Goal: Transaction & Acquisition: Purchase product/service

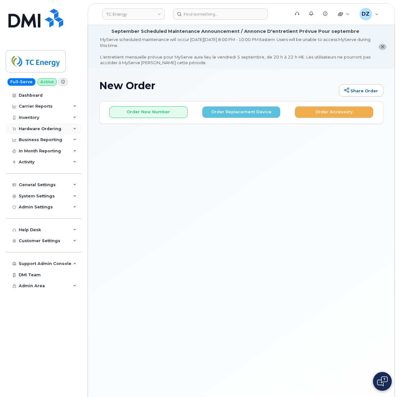
click at [57, 128] on div "Hardware Ordering" at bounding box center [40, 128] width 43 height 5
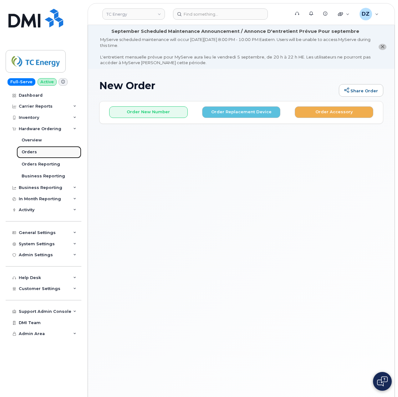
click at [53, 152] on link "Orders" at bounding box center [49, 152] width 65 height 12
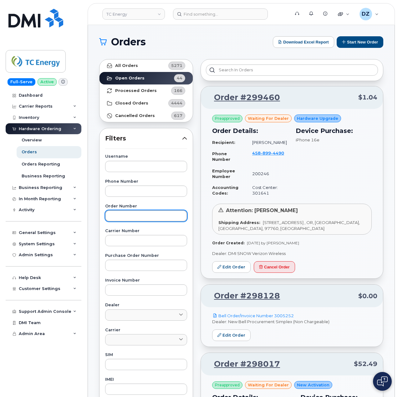
click at [136, 219] on input "text" at bounding box center [146, 215] width 82 height 11
paste input "297844"
type input "297844"
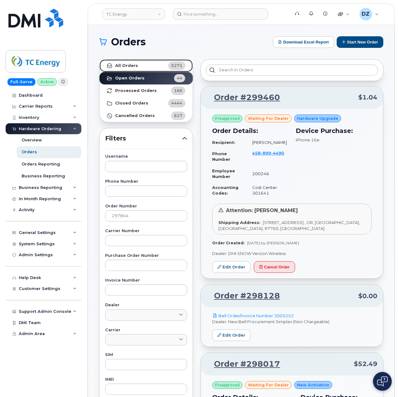
click at [144, 65] on link "All Orders 5271" at bounding box center [146, 65] width 93 height 13
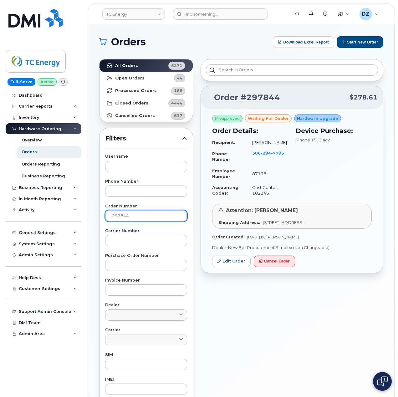
click at [141, 216] on input "297844" at bounding box center [146, 215] width 82 height 11
click at [120, 66] on strong "All Orders" at bounding box center [126, 65] width 23 height 5
click at [355, 41] on button "Start New Order" at bounding box center [360, 42] width 47 height 12
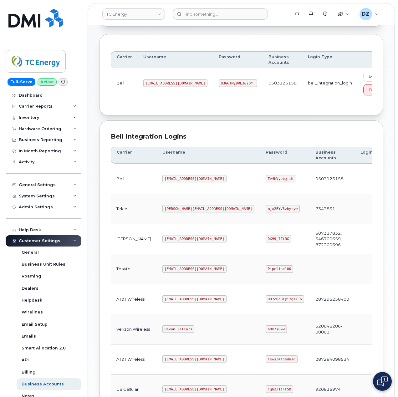
scroll to position [169, 0]
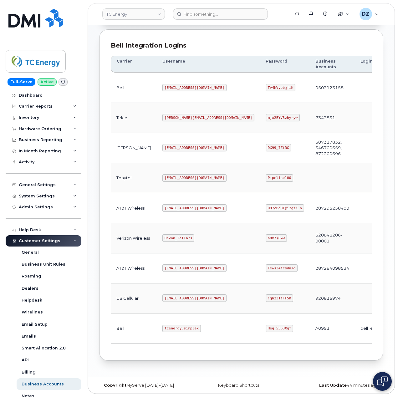
click at [162, 326] on code "tcenergy.simplex" at bounding box center [181, 329] width 38 height 8
click at [168, 325] on code "tcenergy.simplex" at bounding box center [181, 329] width 38 height 8
copy code "tcenergy.simplex"
click at [266, 325] on code "Heg!5363Xgf" at bounding box center [280, 329] width 28 height 8
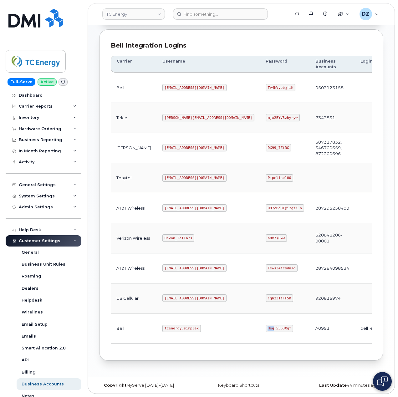
click at [266, 325] on code "Heg!5363Xgf" at bounding box center [280, 329] width 28 height 8
copy code "Heg!5363Xgf"
click at [162, 328] on code "tcenergy.simplex" at bounding box center [181, 329] width 38 height 8
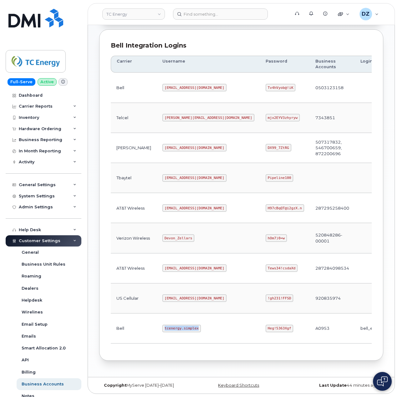
click at [166, 327] on code "tcenergy.simplex" at bounding box center [181, 329] width 38 height 8
copy code "tcenergy.simplex"
click at [266, 326] on code "Heg!5363Xgf" at bounding box center [280, 329] width 28 height 8
click at [266, 327] on code "Heg!5363Xgf" at bounding box center [280, 329] width 28 height 8
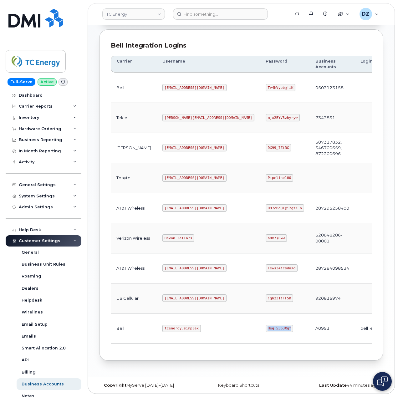
copy code "Heg!5363Xgf"
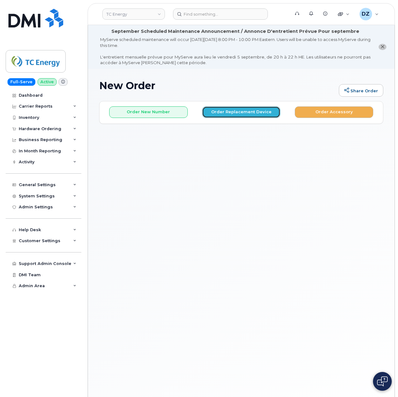
click at [241, 112] on button "Order Replacement Device" at bounding box center [241, 112] width 79 height 12
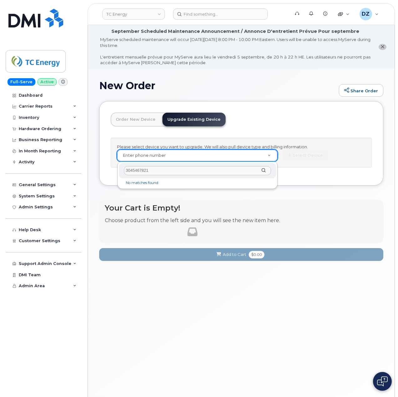
click at [159, 169] on input "3045467821" at bounding box center [197, 170] width 147 height 9
paste input "533758"
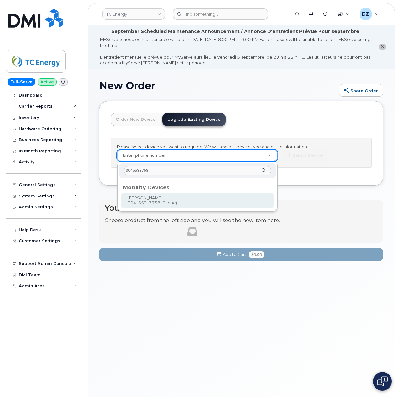
type input "3045533758"
type input "560914"
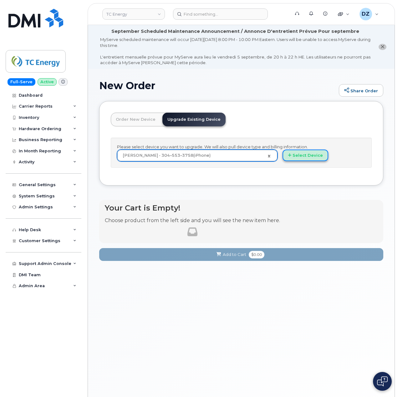
click at [315, 153] on button "Select Device" at bounding box center [306, 156] width 46 height 12
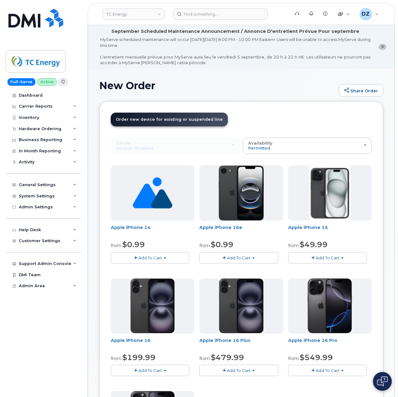
click at [336, 256] on span "Add To Cart" at bounding box center [328, 257] width 24 height 5
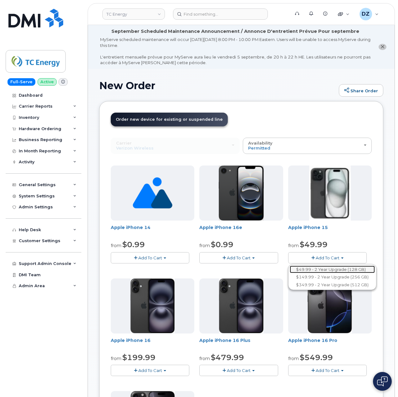
click at [327, 268] on link "$49.99 - 2 Year Upgrade (128 GB)" at bounding box center [332, 270] width 85 height 8
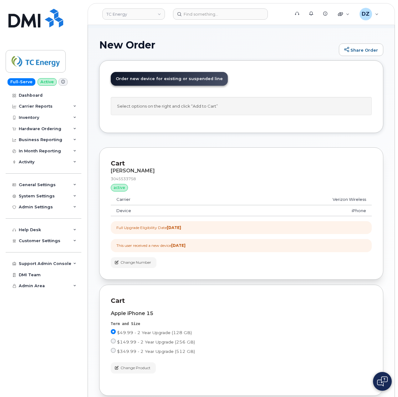
scroll to position [103, 0]
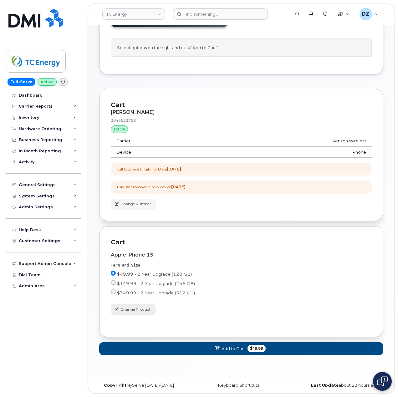
click at [138, 309] on span "Change Product" at bounding box center [135, 310] width 30 height 6
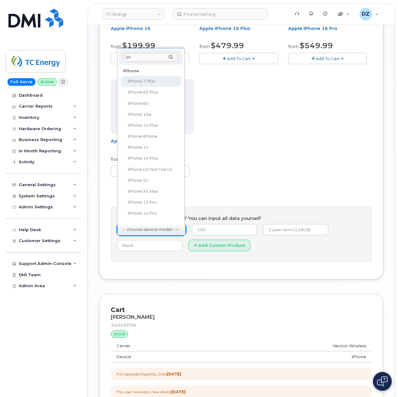
scroll to position [0, 0]
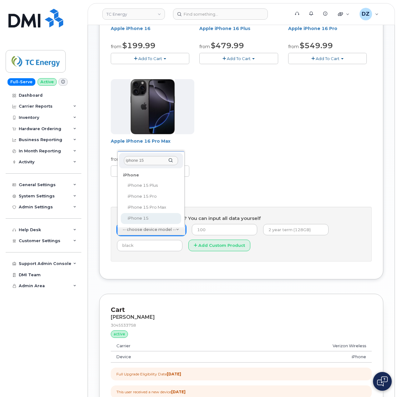
type input "iphone 15"
select select "3031"
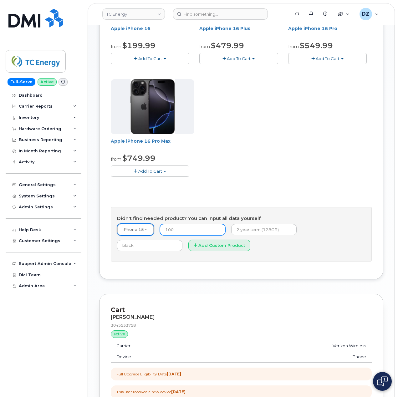
click at [194, 232] on input "number" at bounding box center [192, 229] width 65 height 11
type input "729.99"
click at [264, 231] on input "text" at bounding box center [263, 229] width 65 height 11
click at [278, 228] on input "No contract" at bounding box center [263, 229] width 65 height 11
paste input "SCTASK0685753"
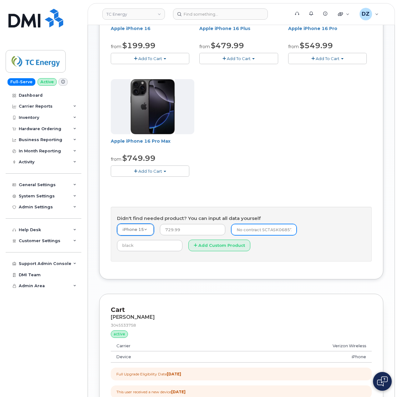
scroll to position [0, 11]
type input "No contract SCTASK0685753"
click at [182, 240] on input "text" at bounding box center [149, 245] width 65 height 11
type input "Black"
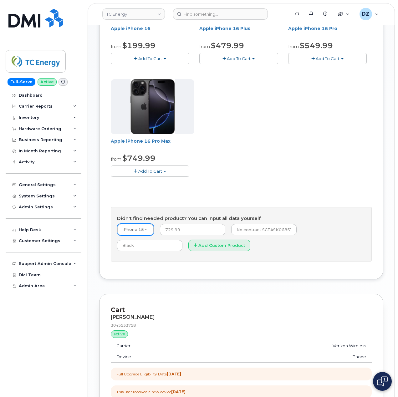
click at [172, 264] on div "Use Suspended Line Bobby White 3045533758 No No change Yes Carrier Rogers Bell …" at bounding box center [241, 47] width 261 height 442
click at [188, 248] on button "Add Custom Product" at bounding box center [219, 246] width 62 height 12
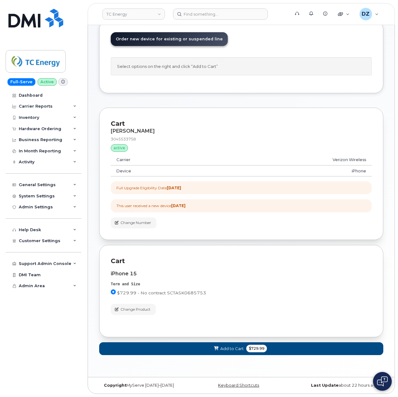
scroll to position [83, 0]
click at [237, 347] on span "Add to Cart" at bounding box center [231, 349] width 23 height 6
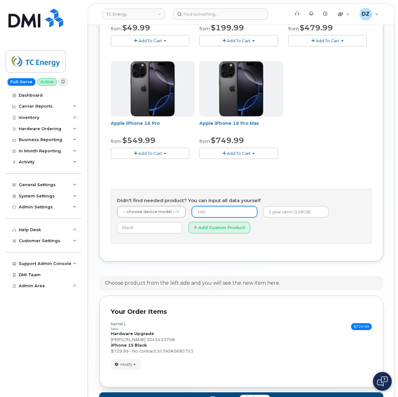
scroll to position [377, 0]
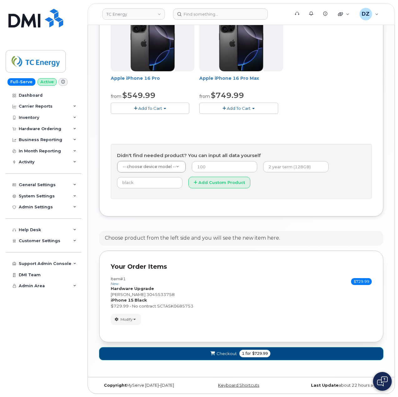
click at [250, 350] on span "1 for $729.99" at bounding box center [254, 354] width 31 height 8
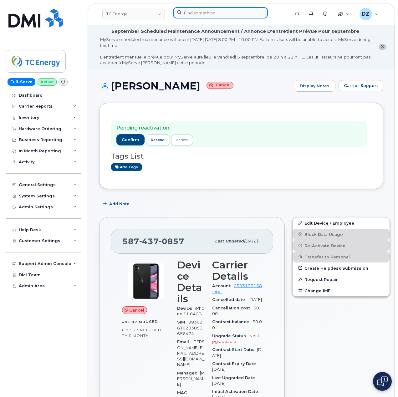
click at [211, 13] on input at bounding box center [220, 12] width 95 height 11
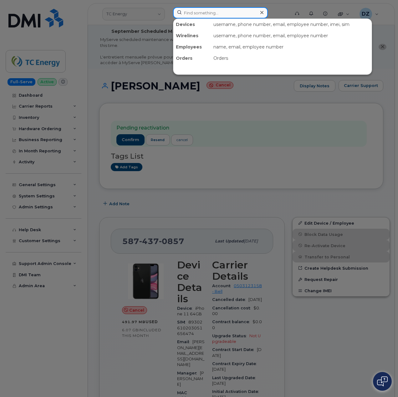
paste input "3045467821"
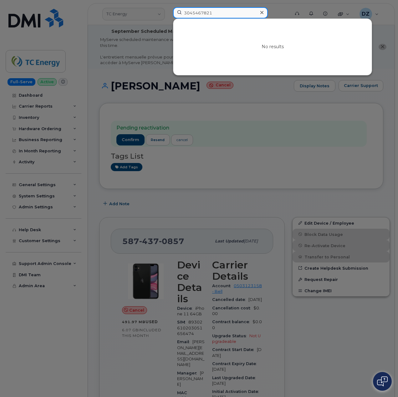
click at [227, 15] on input "3045467821" at bounding box center [220, 12] width 95 height 11
paste input "533758"
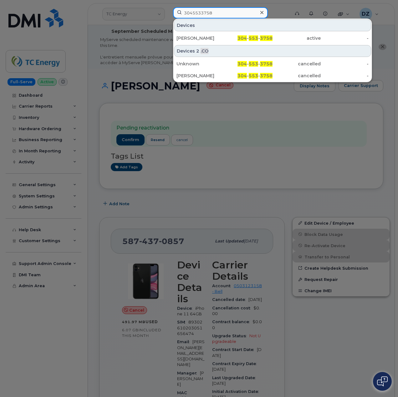
type input "3045533758"
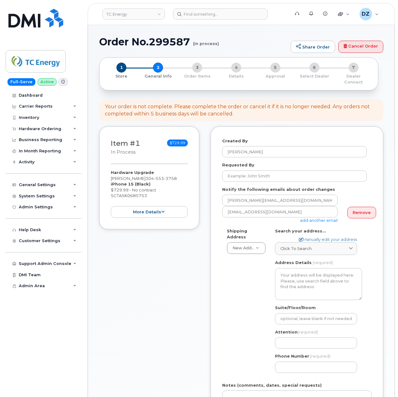
select select
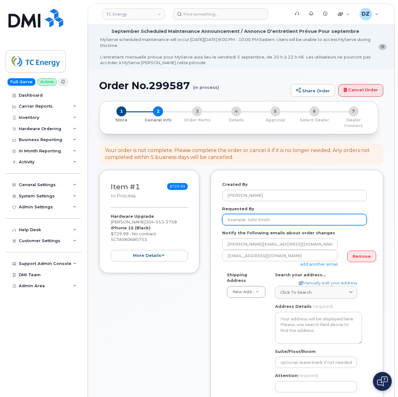
click at [267, 217] on input "Requested By" at bounding box center [294, 219] width 145 height 11
paste input "SCTASK0685753"
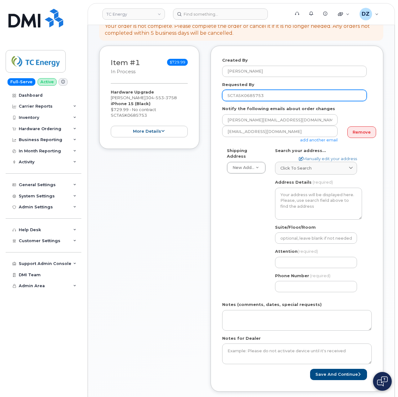
scroll to position [125, 0]
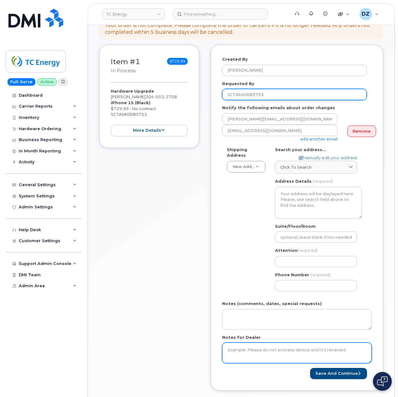
type input "SCTASK0685753"
click at [247, 346] on textarea "Notes for Dealer" at bounding box center [297, 353] width 150 height 21
paste textarea "SCTASK0685753"
type textarea "SCTASK0685753"
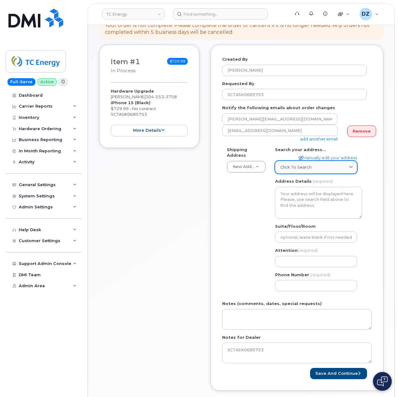
click at [313, 164] on div "Click to search" at bounding box center [315, 167] width 71 height 6
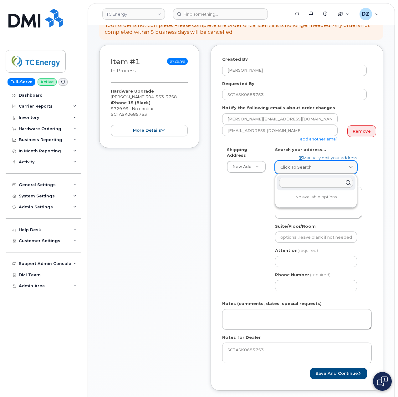
paste input "48 columbia gas rd"
click at [332, 179] on input "48 columbia gas rd" at bounding box center [316, 183] width 74 height 10
paste input "RIPLEY"
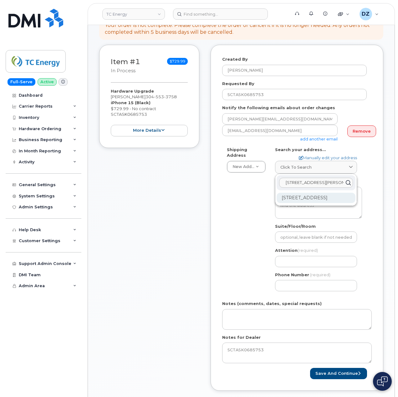
type input "48 columbia gas rd RIPLEY"
click at [306, 196] on div "48 Columbia Gas Rd Sandyville WV 25275-6673" at bounding box center [316, 198] width 79 height 10
select select
type textarea "48 Columbia Gas Rd SANDYVILLE WV 25275-6673 UNITED STATES"
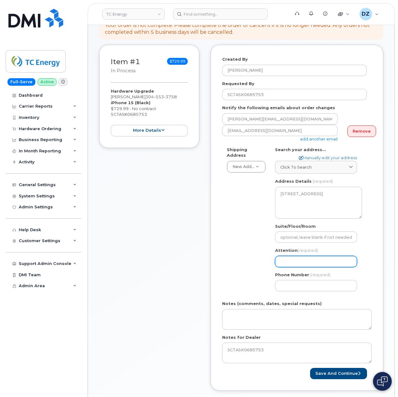
click at [297, 261] on input "Attention (required)" at bounding box center [316, 261] width 82 height 11
paste input "[PERSON_NAME]"
type input "[PERSON_NAME]"
select select
type input "[PERSON_NAME]"
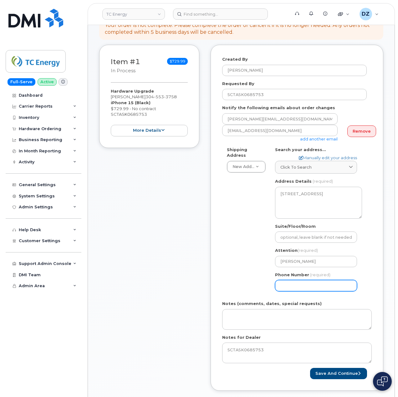
click at [296, 283] on input "Phone Number" at bounding box center [316, 285] width 82 height 11
type input "513354115"
select select
type input "5133541153"
click at [244, 263] on div "Shipping Address New Address New Address US Headquarters (700 Louisiana Street)…" at bounding box center [294, 222] width 145 height 150
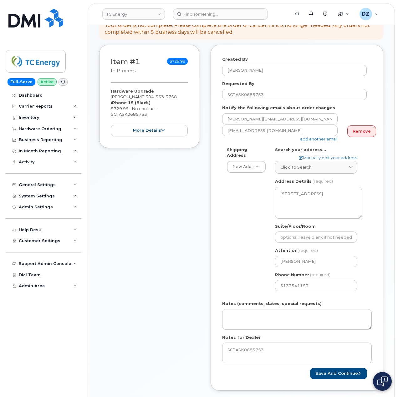
scroll to position [208, 0]
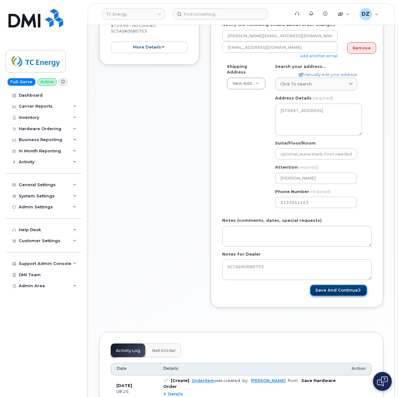
click at [349, 285] on button "Save and Continue" at bounding box center [338, 291] width 57 height 12
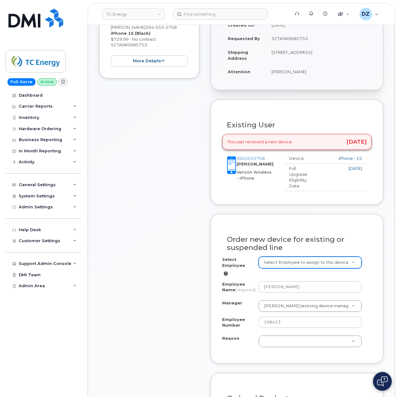
scroll to position [208, 0]
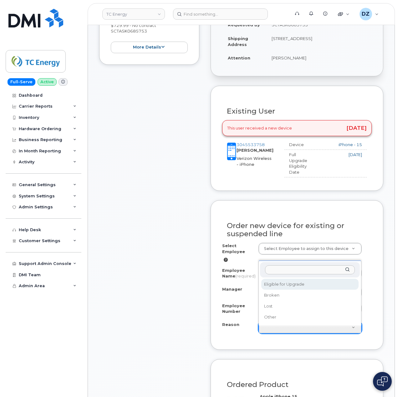
select select "eligible_for_upgrade"
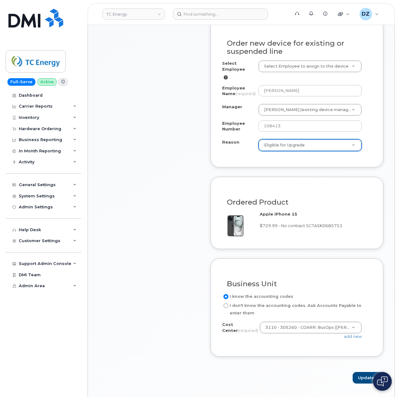
scroll to position [417, 0]
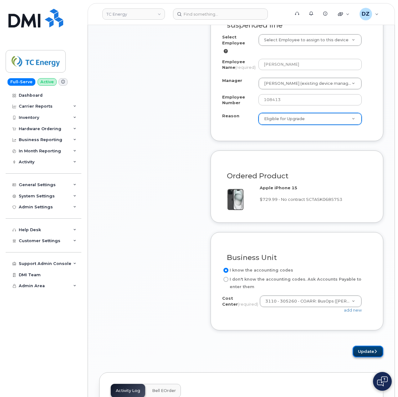
click at [372, 354] on button "Update" at bounding box center [368, 352] width 31 height 12
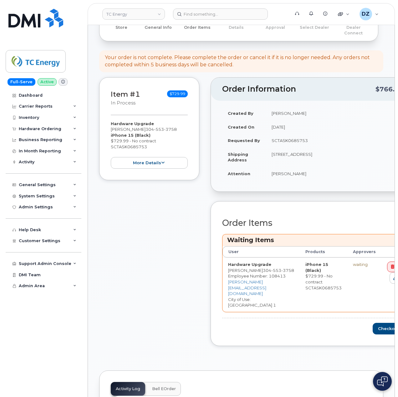
scroll to position [167, 0]
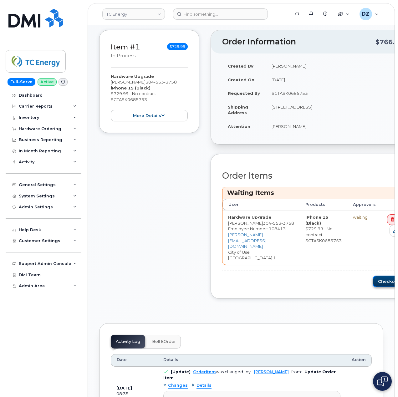
click at [382, 276] on button "Checkout" at bounding box center [390, 282] width 35 height 12
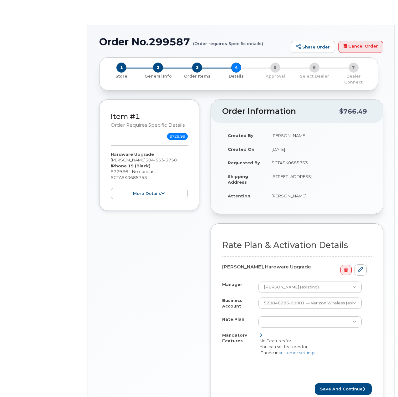
select select "ACCOUNT LEVEL PLAN"
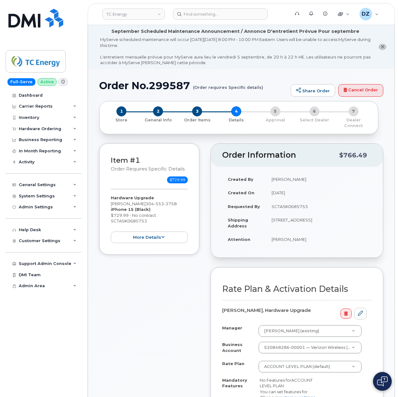
scroll to position [167, 0]
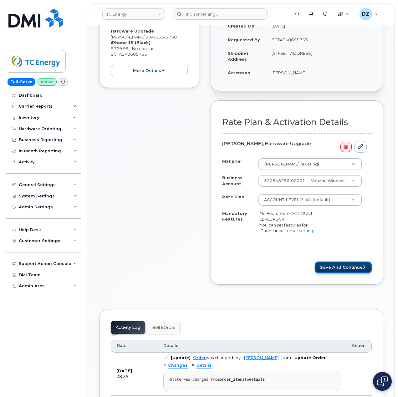
click at [339, 266] on button "Save and Continue" at bounding box center [343, 268] width 57 height 12
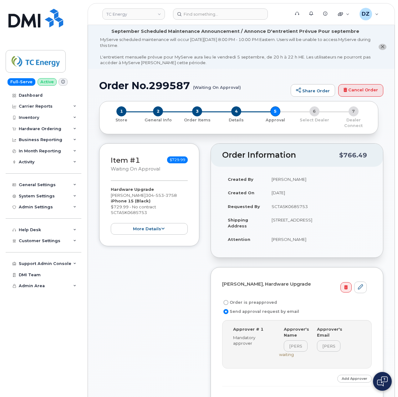
click at [256, 299] on label "Order is preapproved" at bounding box center [249, 303] width 55 height 8
click at [228, 300] on input "Order is preapproved" at bounding box center [225, 302] width 5 height 5
radio input "true"
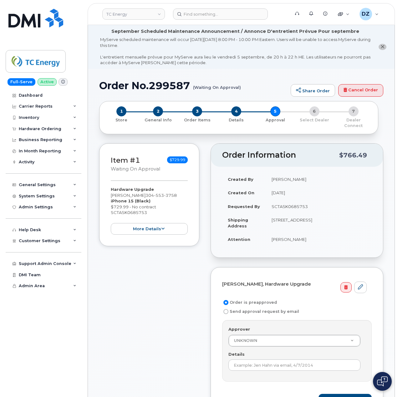
click at [289, 201] on td "SCTASK0685753" at bounding box center [319, 207] width 106 height 14
copy td "SCTASK0685753"
click at [269, 362] on input "Details" at bounding box center [294, 365] width 132 height 11
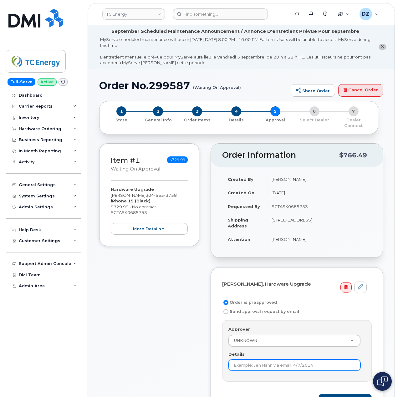
paste input "SCTASK0685753"
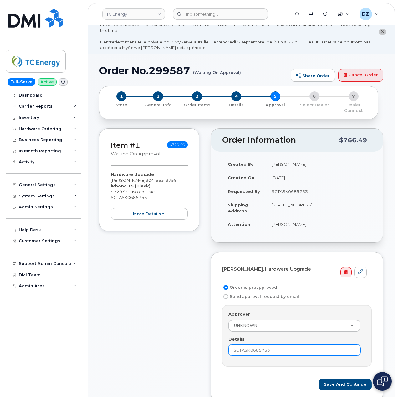
scroll to position [42, 0]
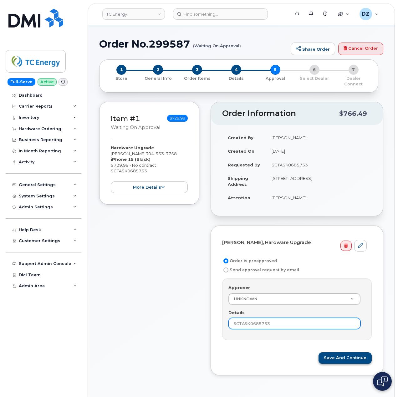
type input "SCTASK0685753"
click at [337, 353] on button "Save and Continue" at bounding box center [345, 358] width 53 height 12
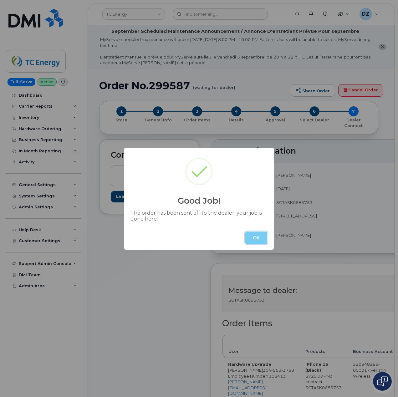
click at [257, 237] on button "OK" at bounding box center [256, 238] width 22 height 13
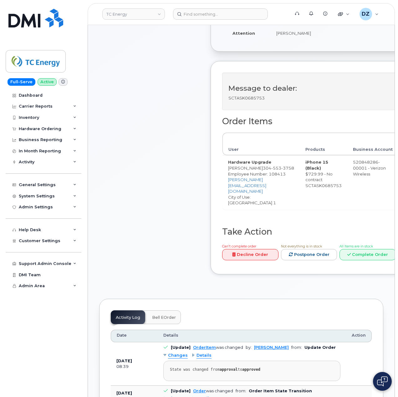
scroll to position [208, 0]
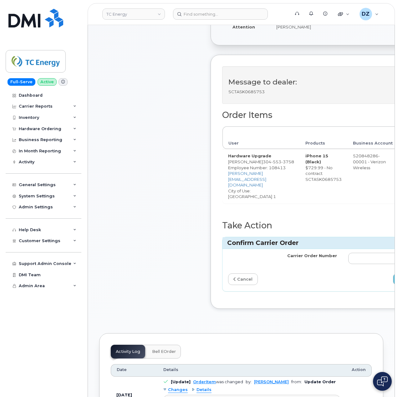
click at [343, 259] on td at bounding box center [403, 258] width 120 height 19
click at [353, 256] on input "Carrier Order Number" at bounding box center [402, 258] width 109 height 11
paste input "MB3000590426639"
type input "MB3000590426639"
click at [182, 264] on div "Comments Leave Comment" at bounding box center [149, 124] width 100 height 387
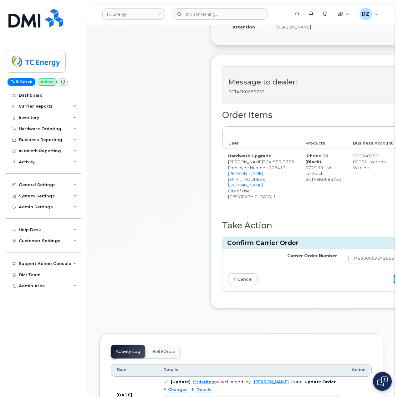
click at [398, 277] on icon "submit" at bounding box center [399, 279] width 3 height 4
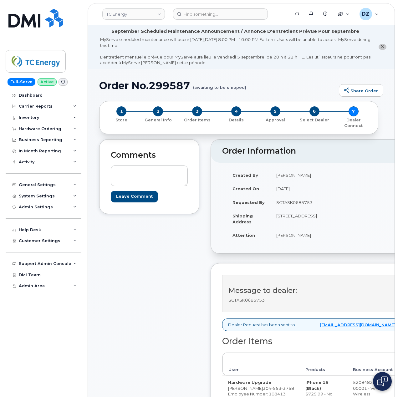
click at [113, 83] on h1 "Order No.299587 (awaiting to be shipped)" at bounding box center [217, 85] width 237 height 11
click at [161, 83] on h1 "Order No.299587 (awaiting to be shipped)" at bounding box center [217, 85] width 237 height 11
copy h1 "Order No.299587"
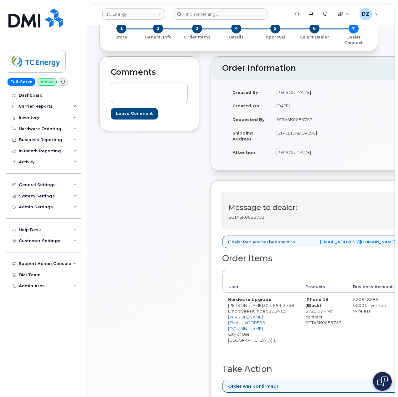
scroll to position [83, 0]
click at [44, 131] on div "Hardware Ordering" at bounding box center [40, 128] width 43 height 5
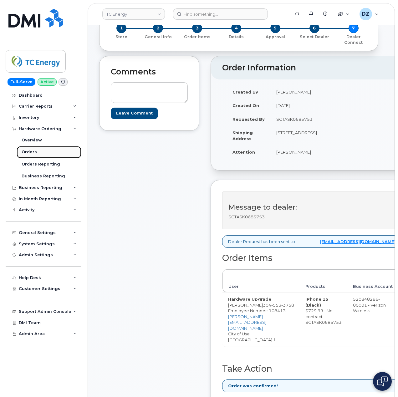
click at [47, 152] on link "Orders" at bounding box center [49, 152] width 65 height 12
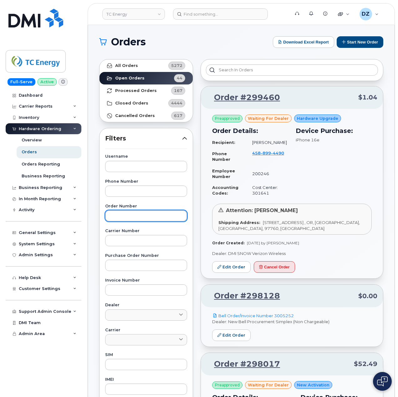
click at [130, 217] on input "text" at bounding box center [146, 215] width 82 height 11
paste input "299042"
type input "299042"
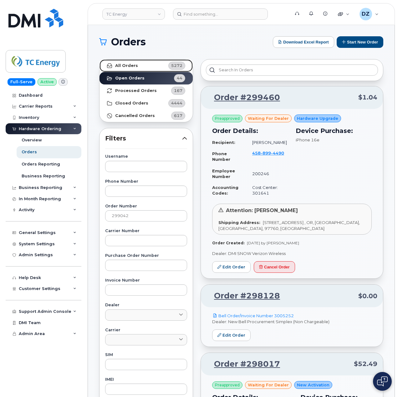
click at [136, 65] on strong "All Orders" at bounding box center [126, 65] width 23 height 5
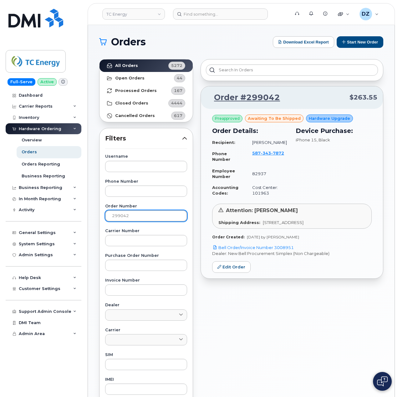
click at [149, 214] on input "299042" at bounding box center [146, 215] width 82 height 11
drag, startPoint x: 302, startPoint y: 254, endPoint x: 275, endPoint y: 256, distance: 26.4
click at [275, 251] on p "Bell Order/Invoice Number 3008951" at bounding box center [292, 248] width 160 height 6
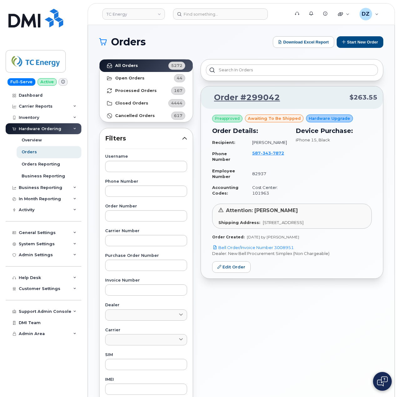
copy link "3008951"
click at [140, 217] on input "text" at bounding box center [146, 215] width 82 height 11
paste input "299027"
type input "299027"
click at [134, 65] on strong "All Orders" at bounding box center [126, 65] width 23 height 5
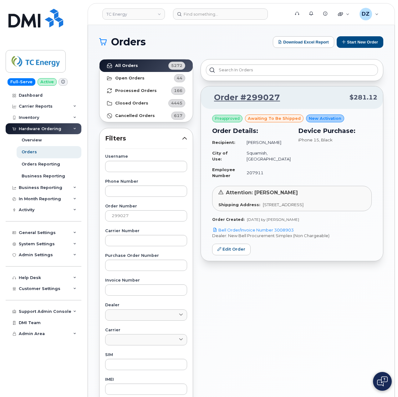
drag, startPoint x: 297, startPoint y: 229, endPoint x: 276, endPoint y: 233, distance: 21.2
click at [276, 233] on p "Bell Order/Invoice Number 3008903" at bounding box center [292, 230] width 160 height 6
copy link "3008903"
click at [147, 217] on input "299027" at bounding box center [146, 215] width 82 height 11
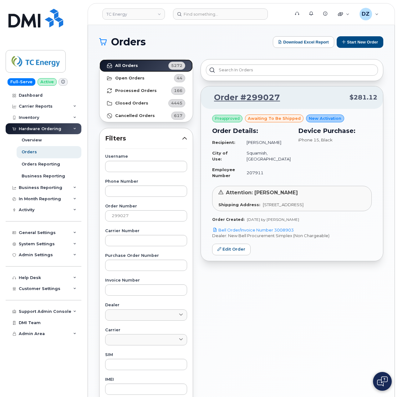
click at [146, 63] on link "All Orders 5272" at bounding box center [146, 65] width 93 height 13
drag, startPoint x: 133, startPoint y: 218, endPoint x: 109, endPoint y: 219, distance: 23.8
click at [109, 219] on input "299027" at bounding box center [146, 215] width 82 height 11
click at [368, 42] on button "Start New Order" at bounding box center [360, 42] width 47 height 12
